Goal: Task Accomplishment & Management: Complete application form

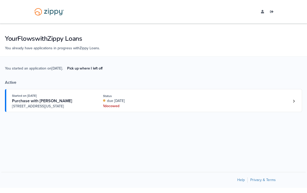
click at [298, 101] on link "Started on [DATE] Purchase with [PERSON_NAME] [STREET_ADDRESS][US_STATE] Status…" at bounding box center [153, 100] width 297 height 23
click at [295, 105] on link "Loan number 4216347" at bounding box center [294, 101] width 8 height 8
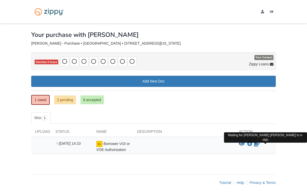
click at [258, 145] on icon "Waiting for your co-borrower to e-sign" at bounding box center [257, 144] width 6 height 5
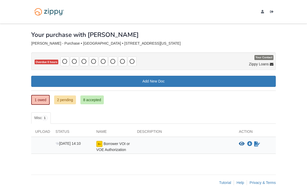
click at [258, 146] on icon "Waiting for your co-borrower to e-sign" at bounding box center [257, 144] width 6 height 5
click at [257, 146] on icon "Waiting for your co-borrower to e-sign" at bounding box center [257, 144] width 6 height 5
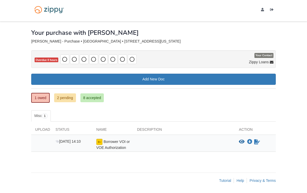
scroll to position [2, 0]
click at [258, 144] on link "Sign document" at bounding box center [256, 142] width 7 height 6
click at [267, 150] on div "Aug 15 14:10 Borrower VOI or VOE Authorization View blank/sample document View …" at bounding box center [153, 143] width 244 height 17
click at [267, 150] on div "View blank/sample document View blank/sample document Download file/sample doc …" at bounding box center [255, 144] width 41 height 11
click at [248, 143] on icon "Download Borrower VOI or VOE Authorization" at bounding box center [249, 142] width 5 height 5
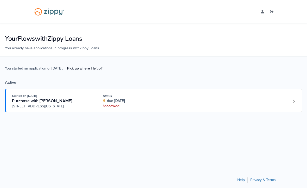
click at [296, 105] on link "Loan number 4216347" at bounding box center [294, 101] width 8 height 8
click at [297, 105] on link "Loan number 4216347" at bounding box center [294, 101] width 8 height 8
click at [294, 105] on link "Loan number 4216347" at bounding box center [294, 101] width 8 height 8
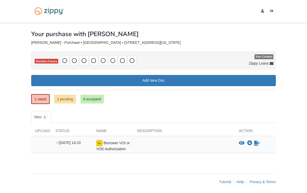
scroll to position [2, 0]
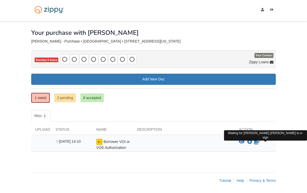
click at [257, 144] on icon "Waiting for your co-borrower to e-sign" at bounding box center [257, 142] width 6 height 5
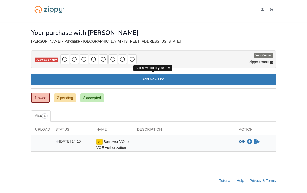
click at [158, 81] on link "Add New Doc" at bounding box center [153, 79] width 244 height 11
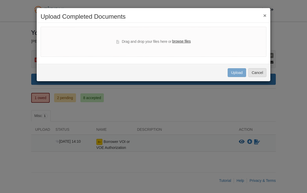
click at [265, 16] on button "×" at bounding box center [264, 15] width 3 height 5
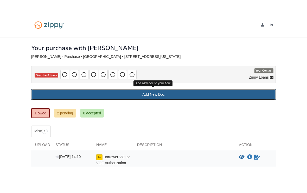
scroll to position [0, 0]
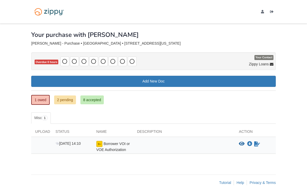
click at [244, 144] on icon "View Borrower VOI or VOE Authorization" at bounding box center [242, 144] width 6 height 5
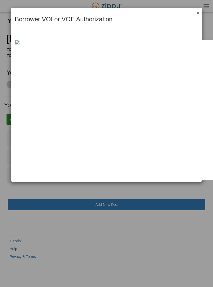
click at [171, 25] on div "Borrower VOI or VOE Authorization Save Cancel Previous Document Next Document ×" at bounding box center [106, 20] width 191 height 25
click at [199, 13] on button "×" at bounding box center [197, 12] width 6 height 5
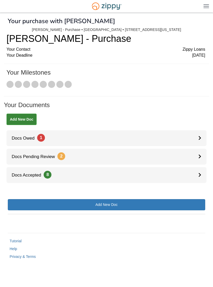
click at [200, 140] on icon at bounding box center [200, 138] width 3 height 4
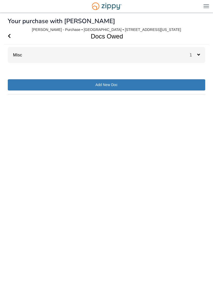
click at [201, 55] on div "1" at bounding box center [198, 55] width 16 height 16
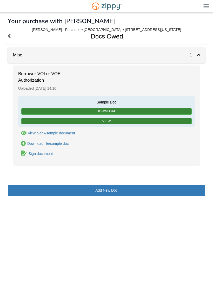
click at [68, 135] on button "View blank/sample document View blank/sample document" at bounding box center [46, 132] width 57 height 5
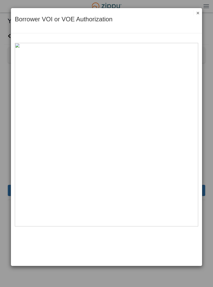
click at [72, 218] on img at bounding box center [106, 134] width 183 height 183
click at [71, 217] on img at bounding box center [106, 134] width 183 height 183
click at [197, 16] on button "×" at bounding box center [197, 12] width 6 height 5
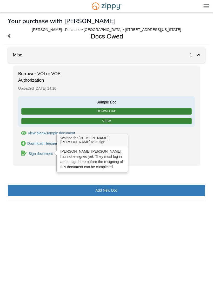
click at [45, 154] on div "Sign document" at bounding box center [41, 154] width 24 height 4
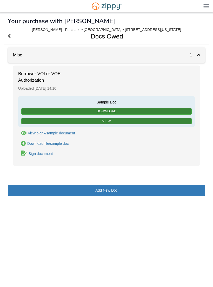
click at [120, 228] on div "× × × Pending Add Document Notice document will be included in the email sent t…" at bounding box center [107, 143] width 198 height 258
click at [58, 146] on link "Download file/sample doc Download file/sample doc" at bounding box center [43, 143] width 50 height 5
